Goal: Find specific page/section: Locate a particular part of the current website

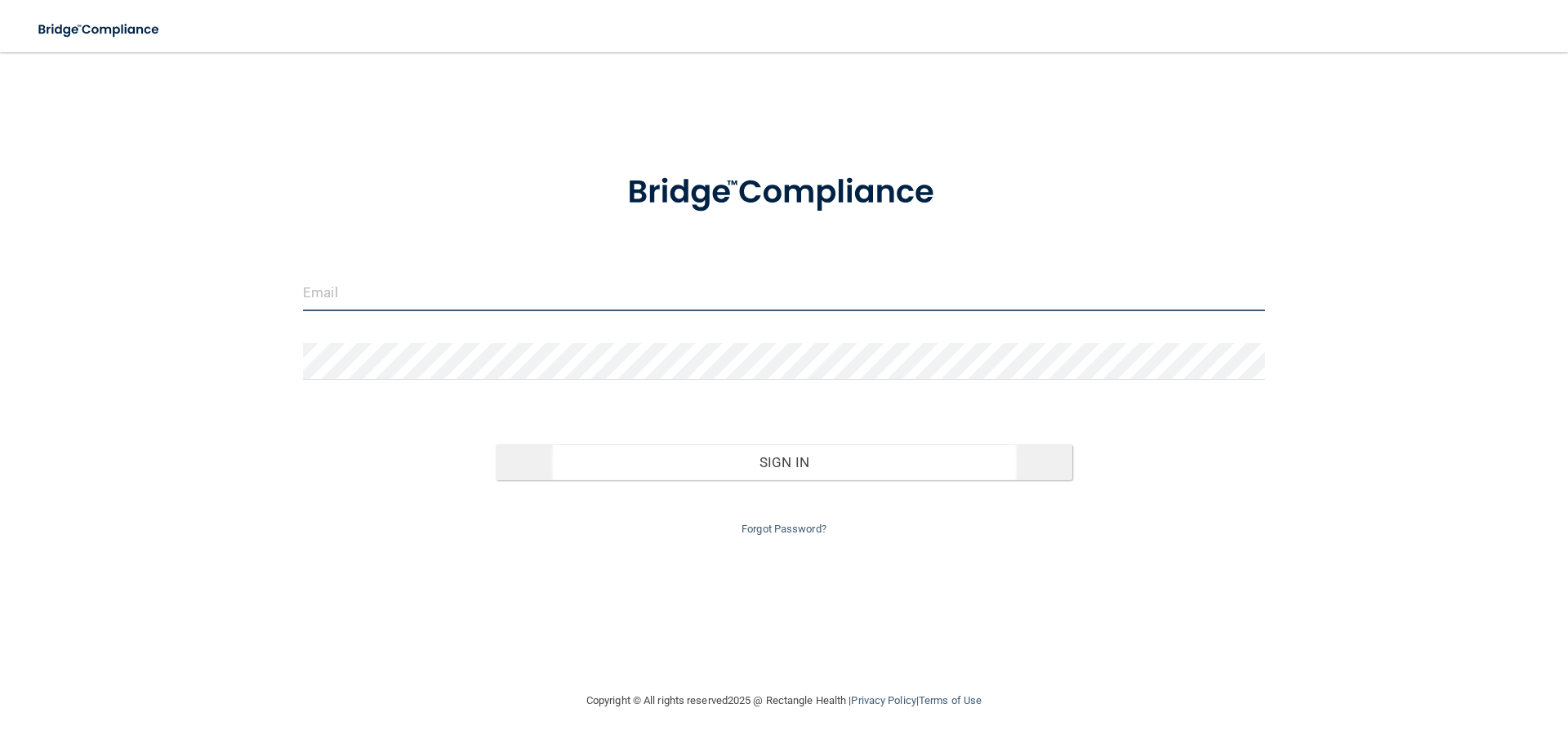
type input "[EMAIL_ADDRESS][DOMAIN_NAME]"
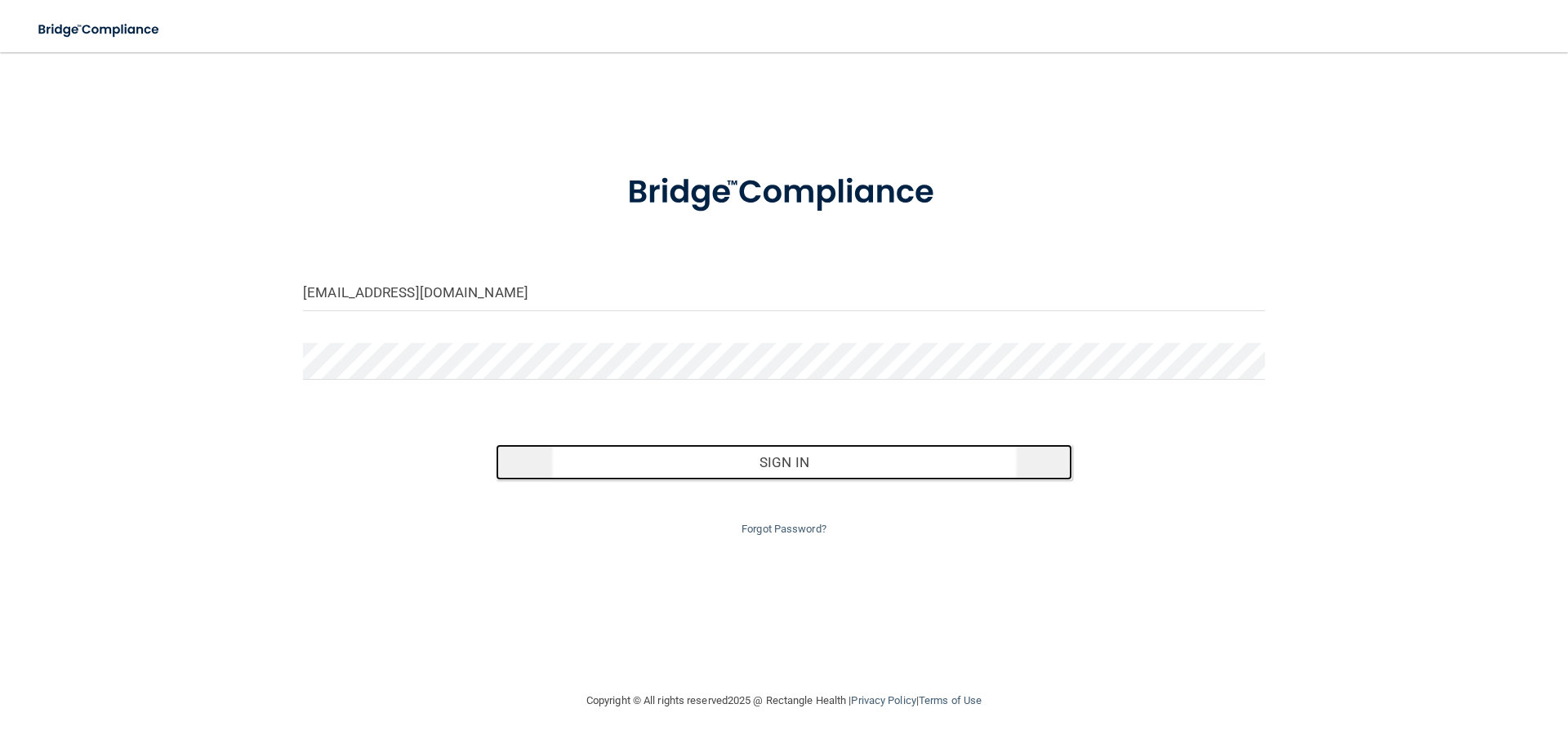
click at [738, 469] on button "Sign In" at bounding box center [784, 462] width 577 height 36
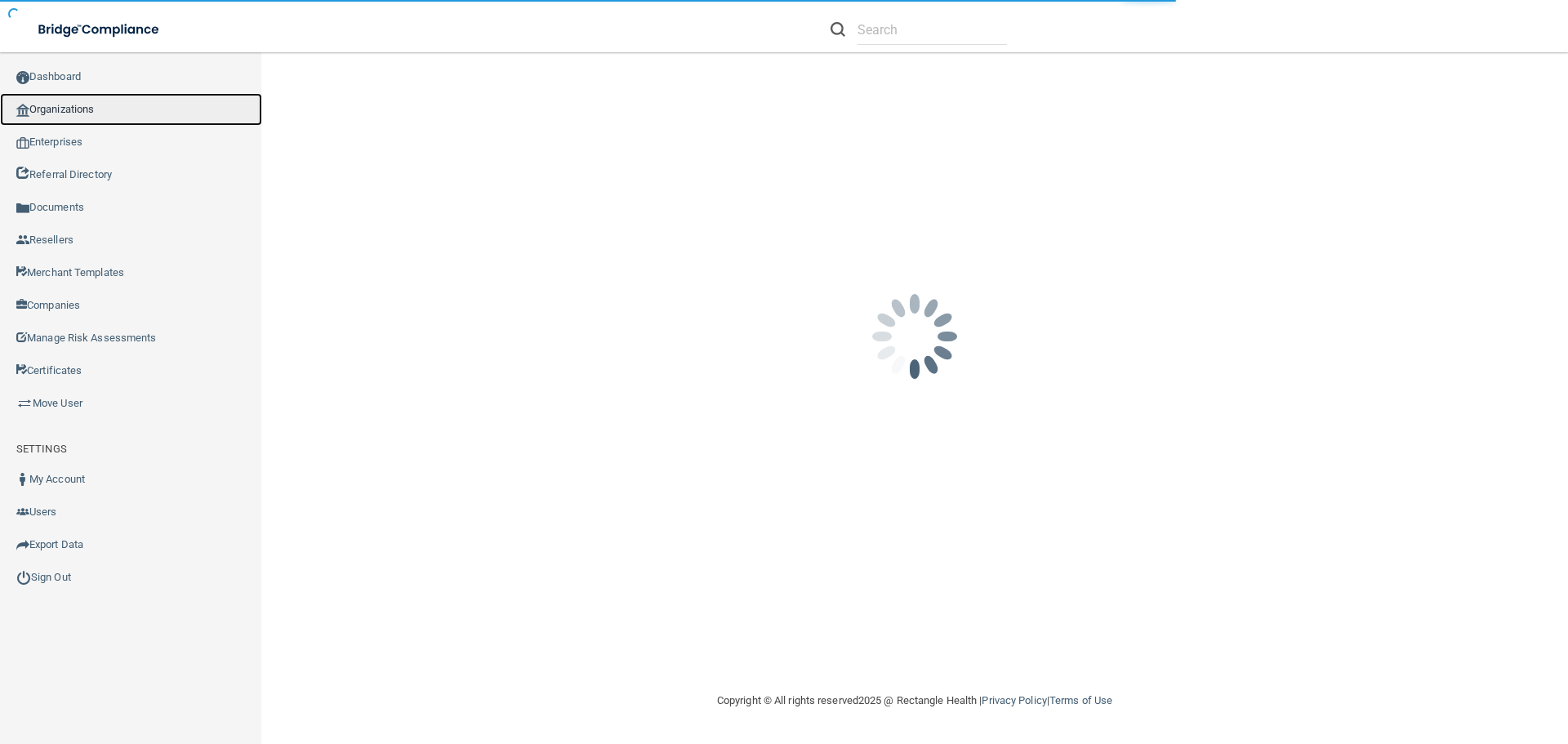
click at [77, 104] on link "Organizations" at bounding box center [131, 110] width 262 height 33
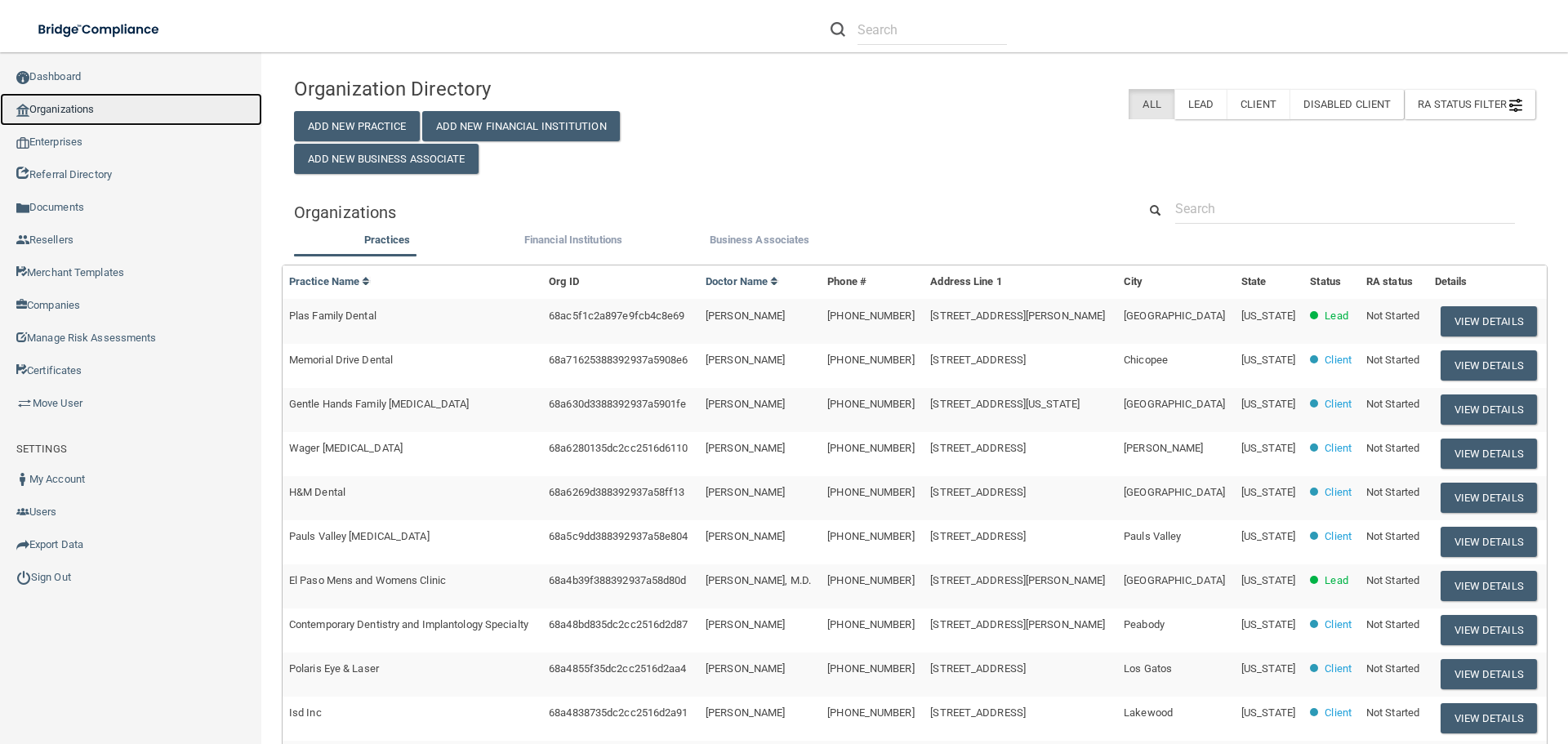
click at [70, 105] on link "Organizations" at bounding box center [131, 110] width 262 height 33
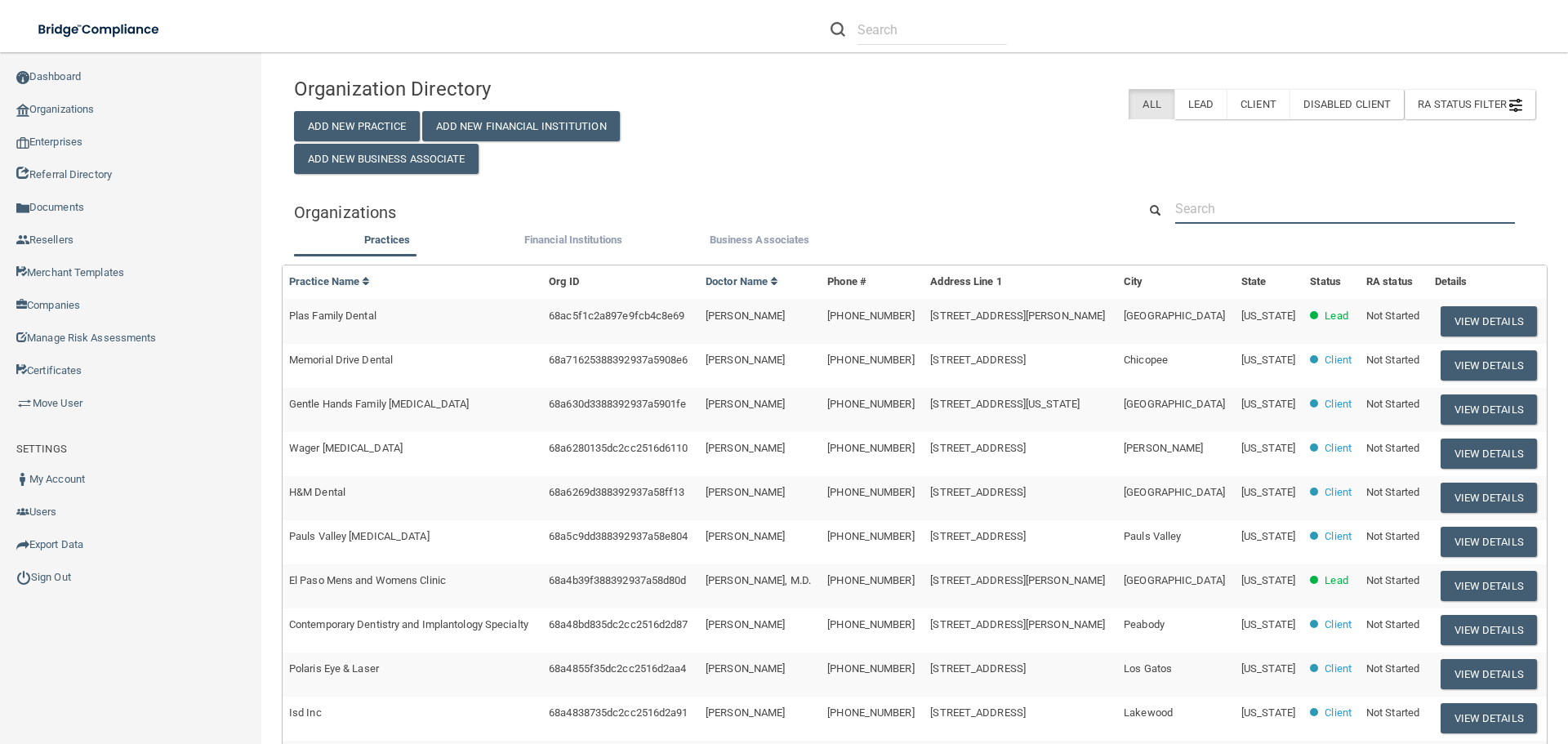
click at [1256, 203] on input "text" at bounding box center [1345, 208] width 339 height 30
paste input "520001173849"
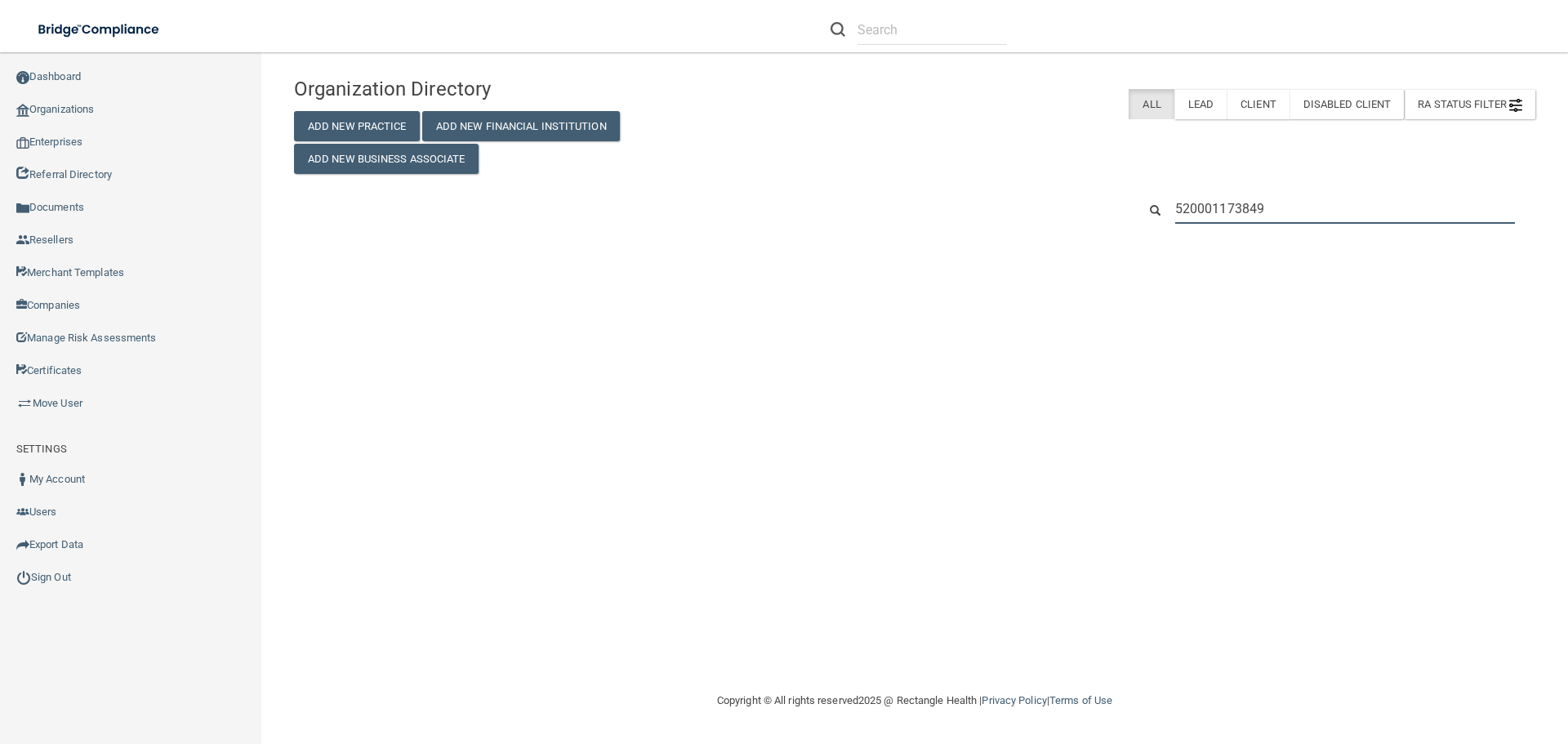
type input "520001173849"
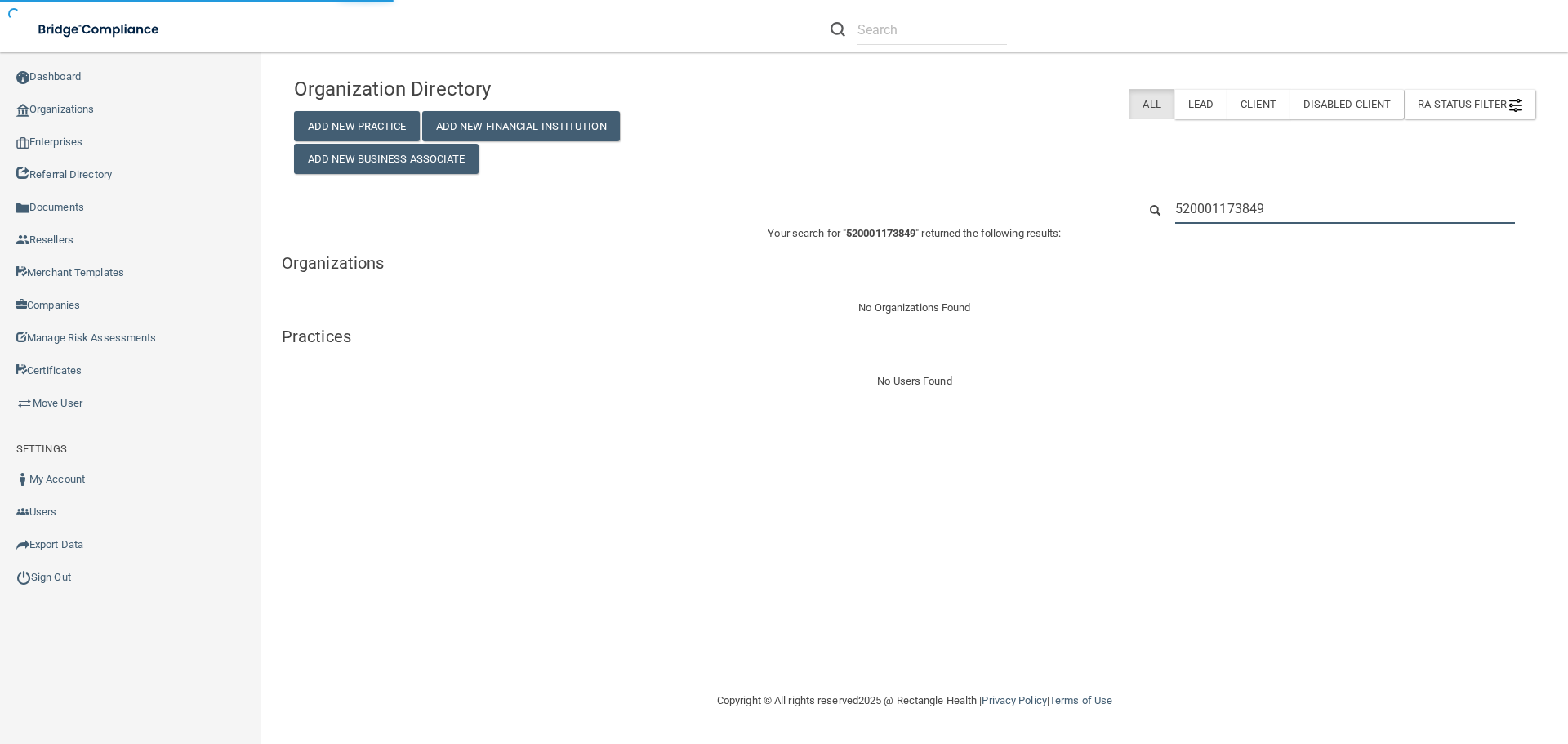
drag, startPoint x: 1289, startPoint y: 210, endPoint x: 1097, endPoint y: 209, distance: 192.0
click at [1108, 208] on div "520001173849" at bounding box center [915, 208] width 1265 height 30
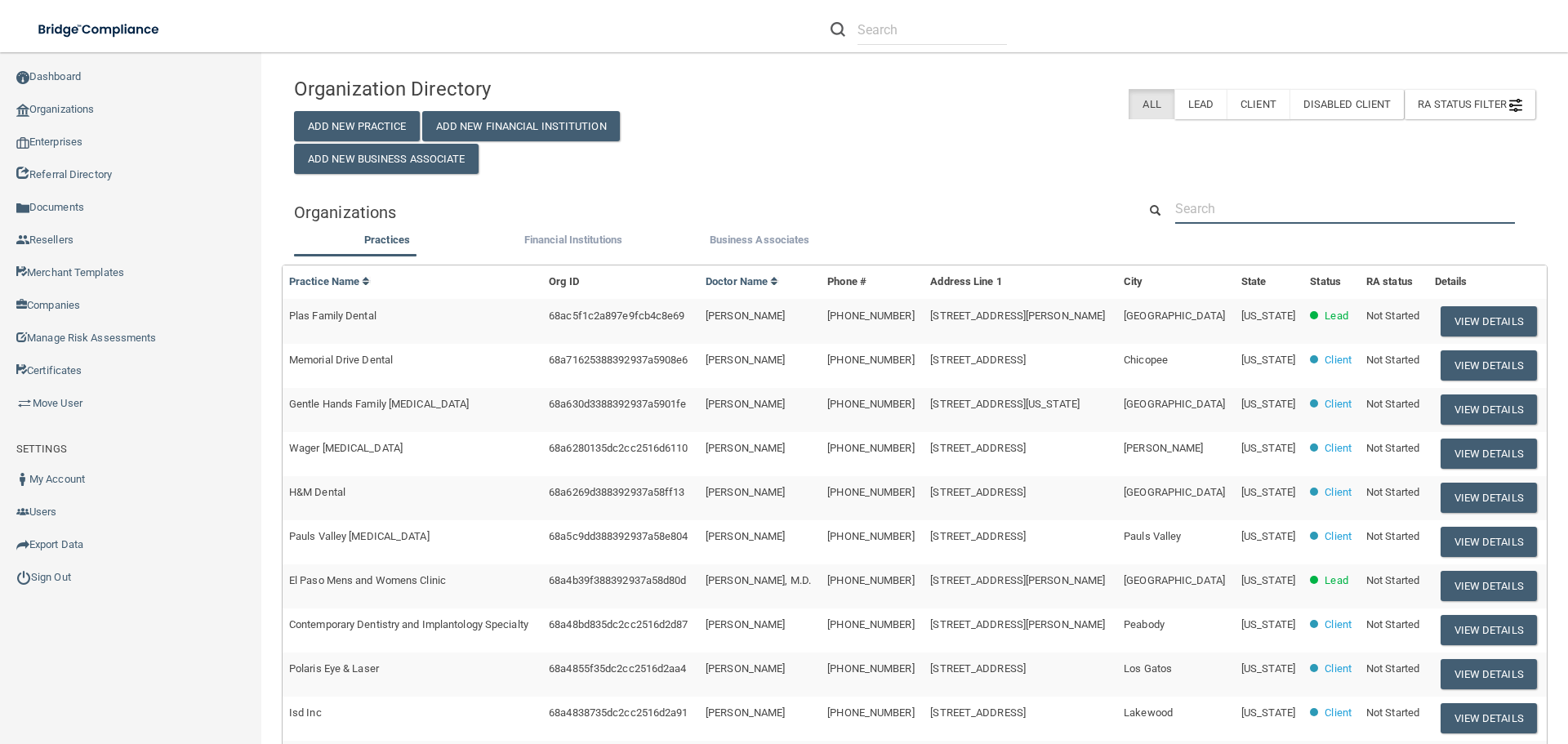
click at [1219, 216] on input "text" at bounding box center [1345, 208] width 339 height 30
paste input "Browns Valley Dental"
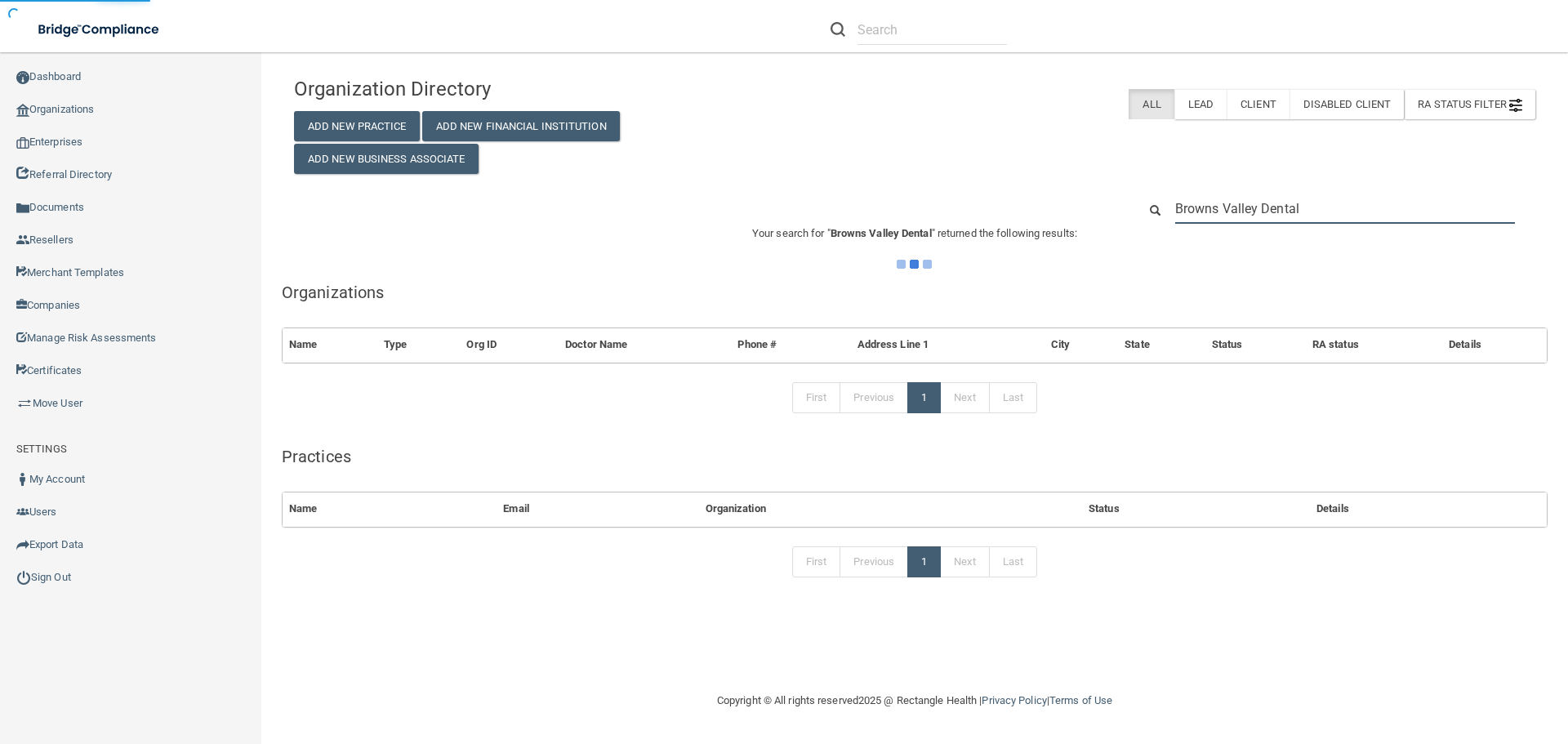
type input "Browns Valley Dental"
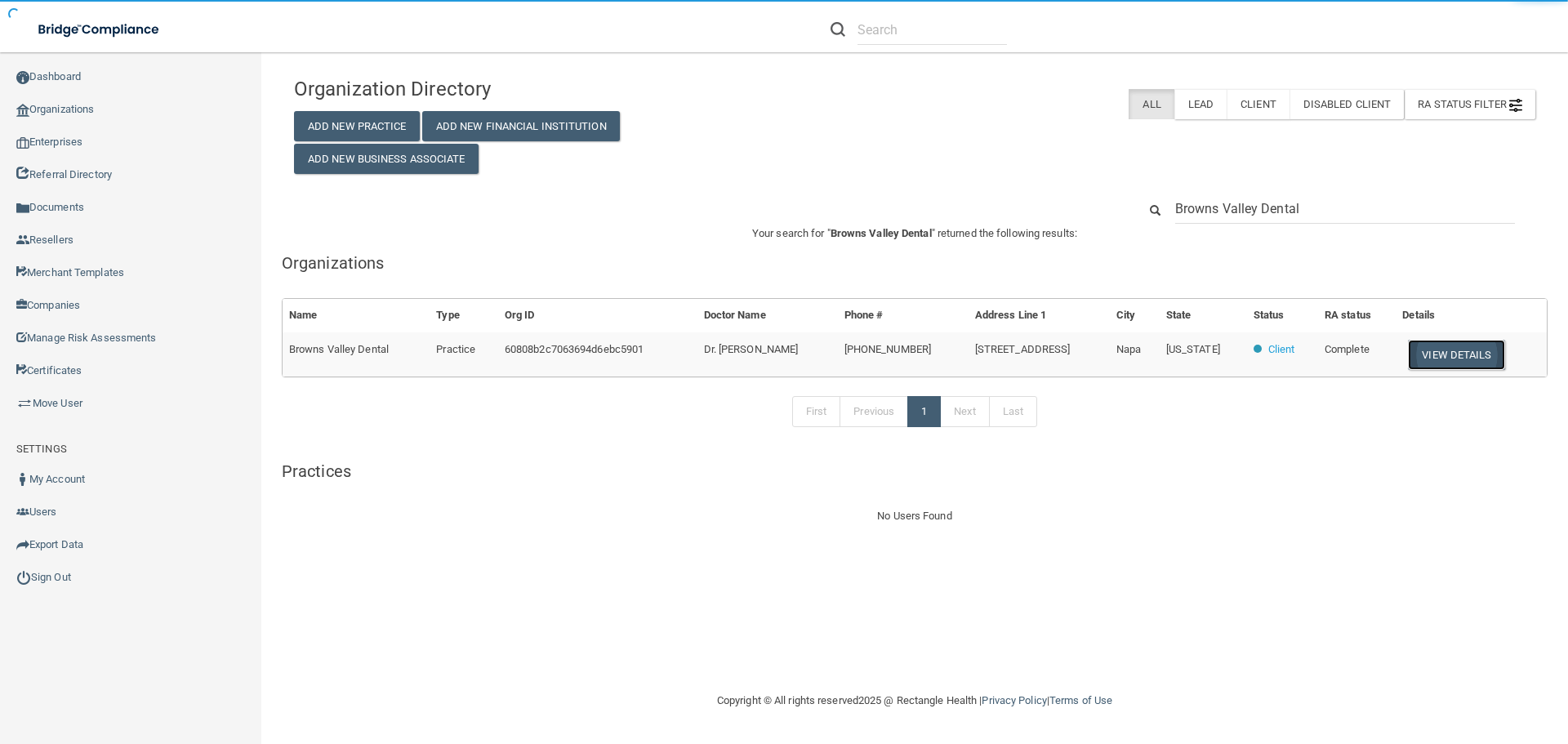
click at [1453, 351] on button "View Details" at bounding box center [1456, 354] width 96 height 30
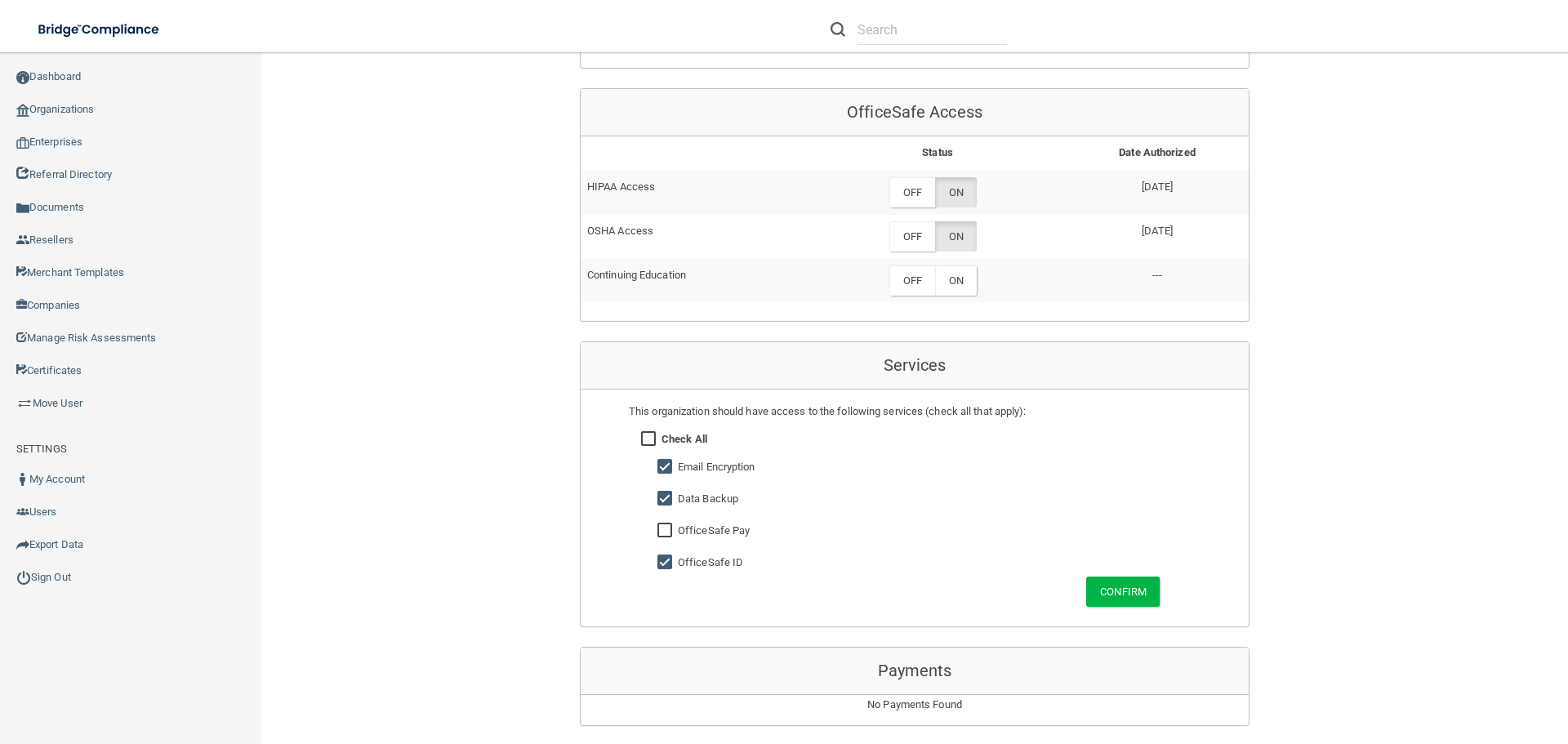
scroll to position [898, 0]
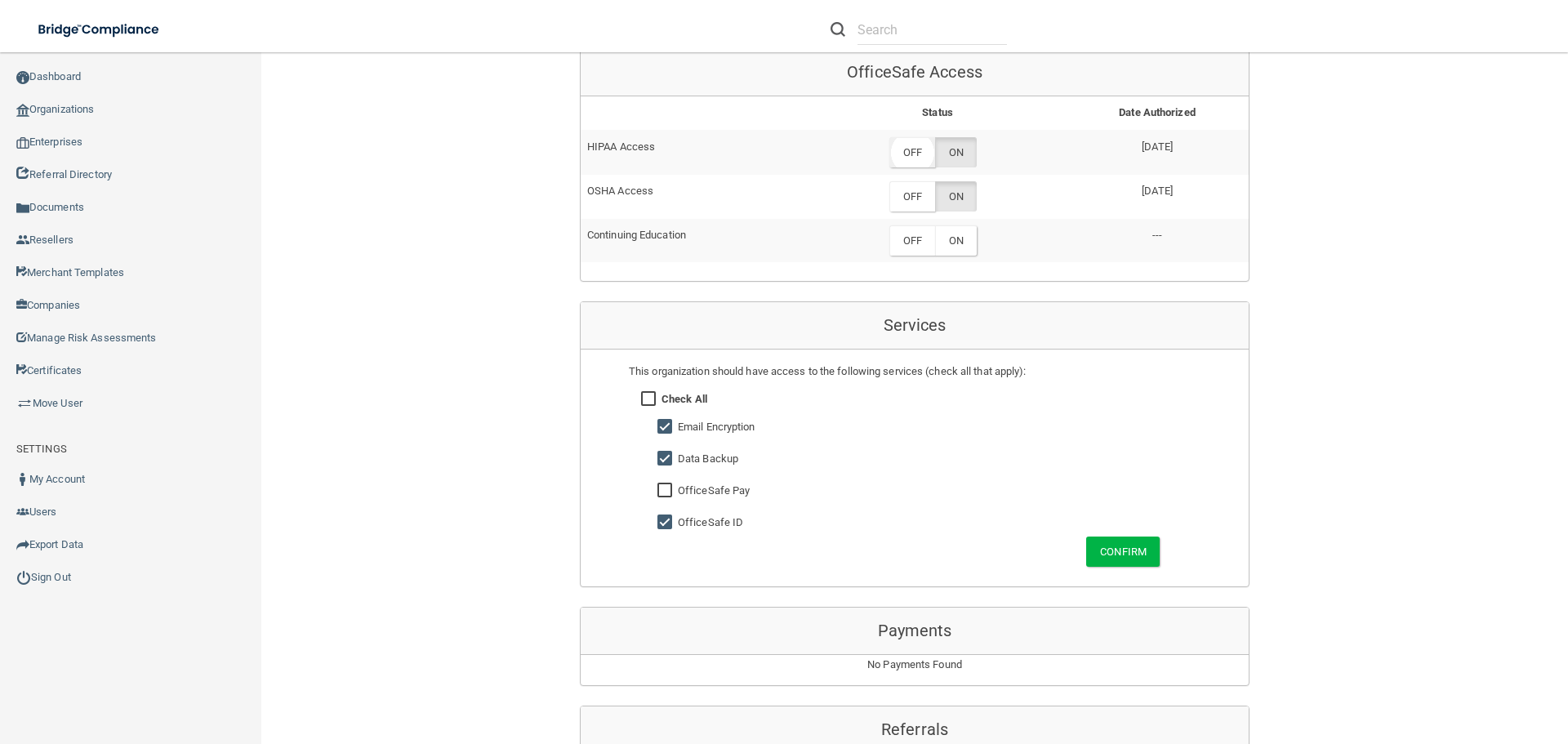
click at [923, 155] on label "OFF" at bounding box center [911, 152] width 45 height 30
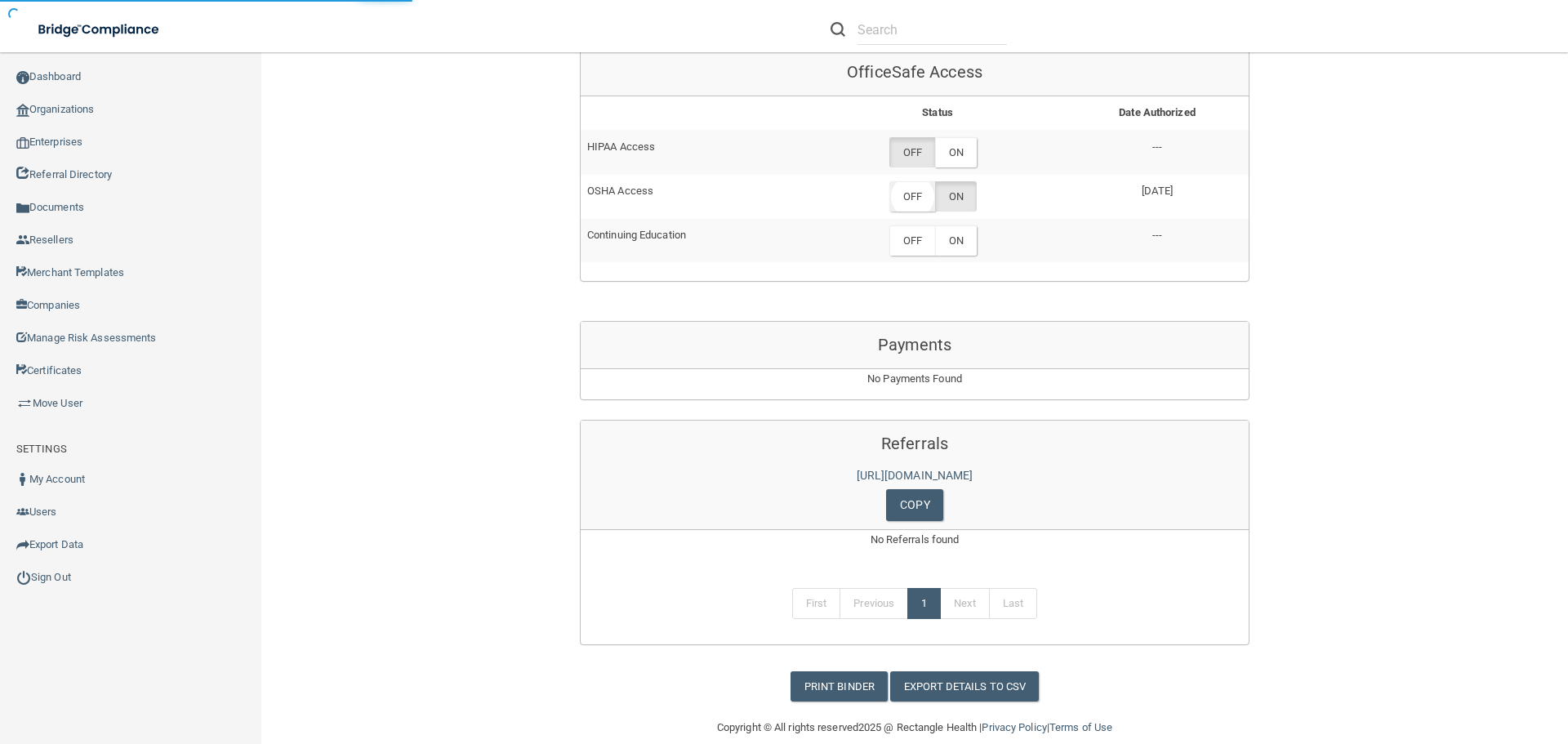
click at [916, 195] on label "OFF" at bounding box center [911, 195] width 45 height 30
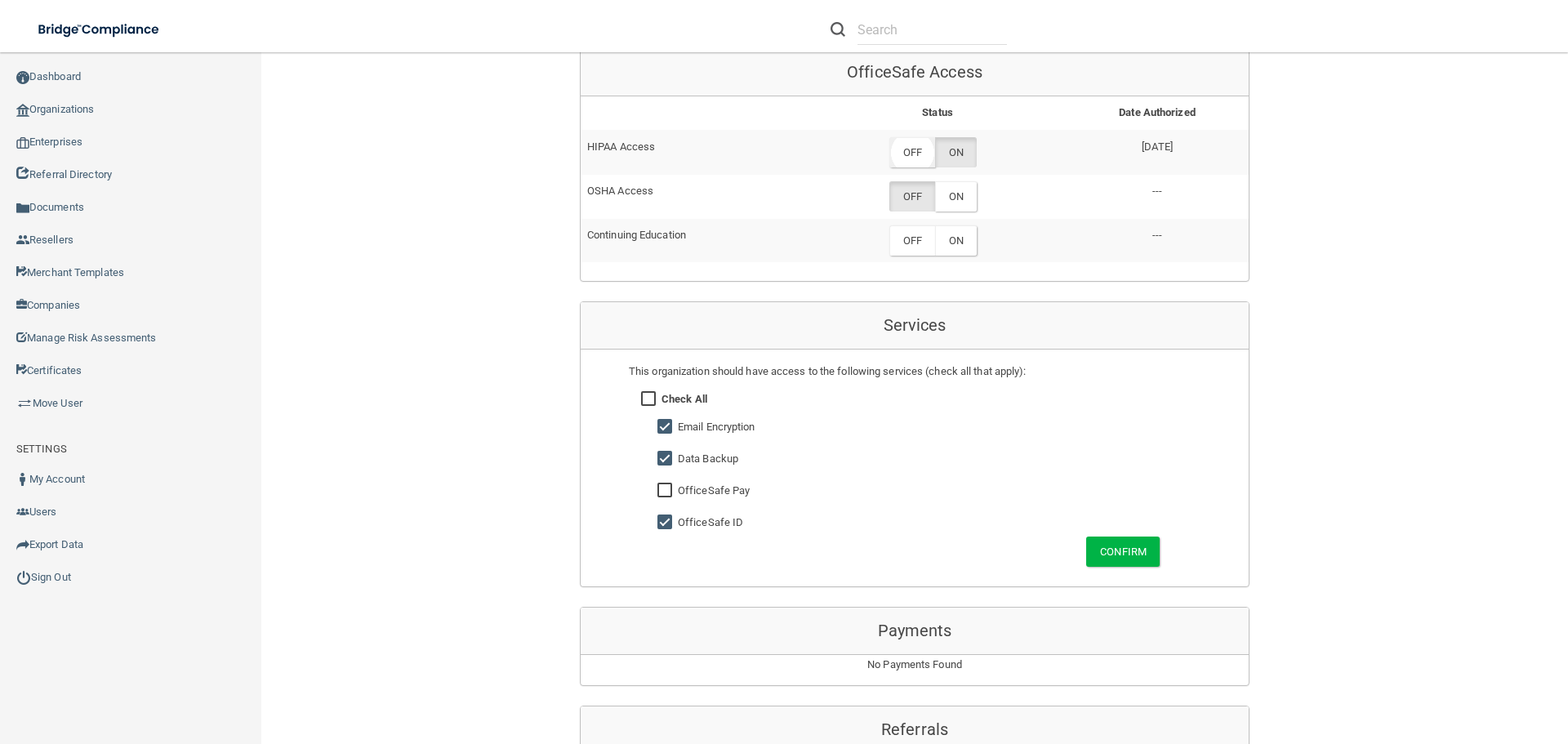
click at [908, 147] on label "OFF" at bounding box center [911, 152] width 45 height 30
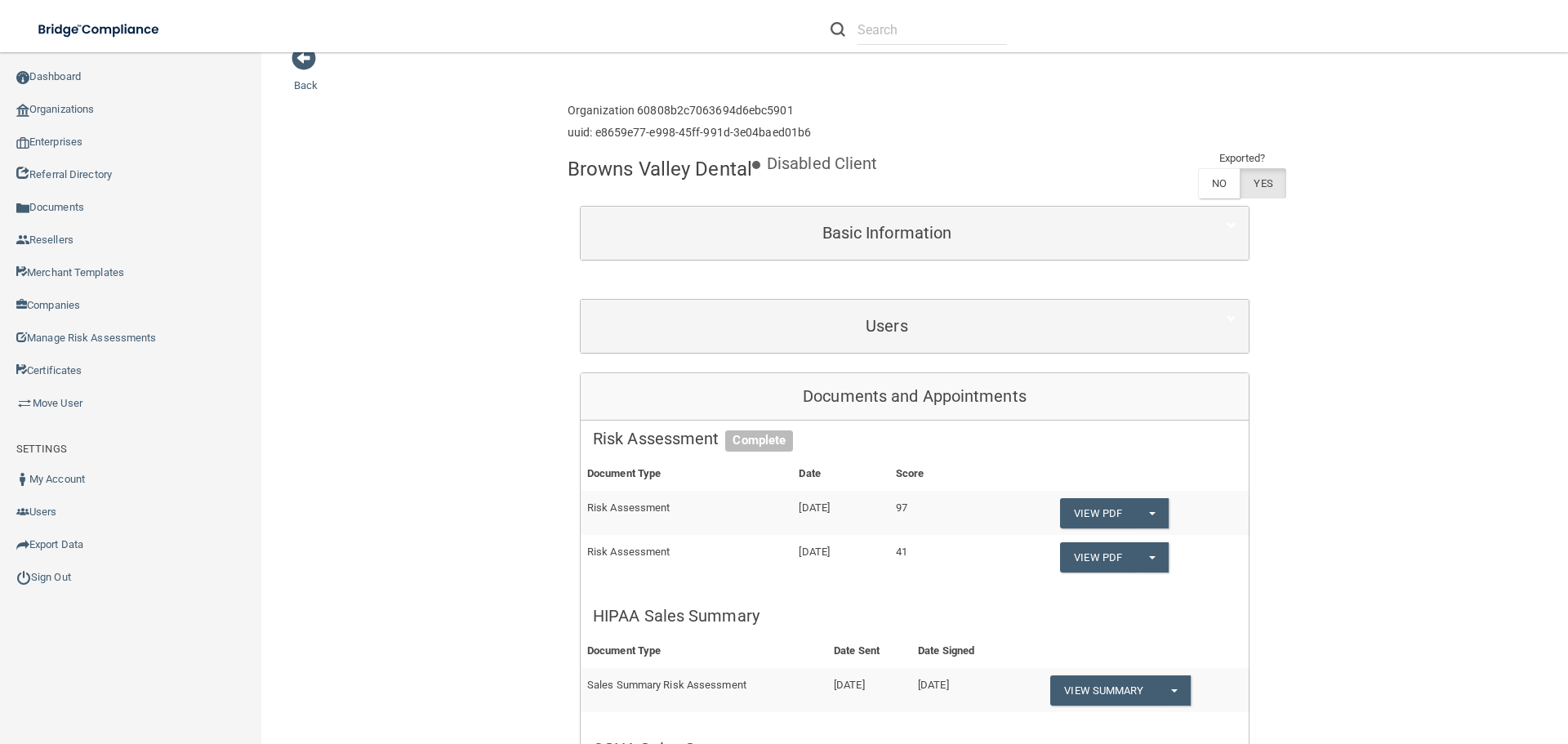
scroll to position [0, 0]
